Goal: Information Seeking & Learning: Learn about a topic

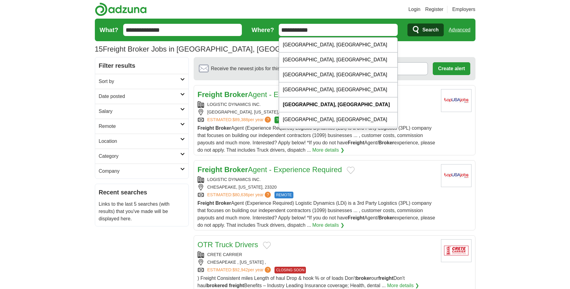
drag, startPoint x: 331, startPoint y: 30, endPoint x: 255, endPoint y: 35, distance: 76.7
click at [279, 35] on input "**********" at bounding box center [338, 30] width 119 height 12
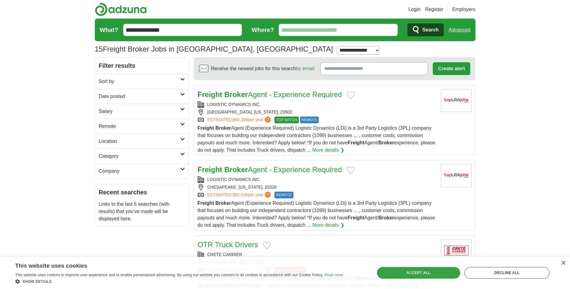
click at [437, 30] on span "Search" at bounding box center [430, 30] width 16 height 12
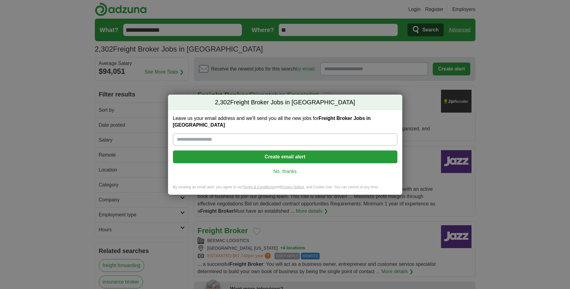
click at [289, 168] on link "No, thanks" at bounding box center [285, 171] width 215 height 7
